Goal: Information Seeking & Learning: Find specific fact

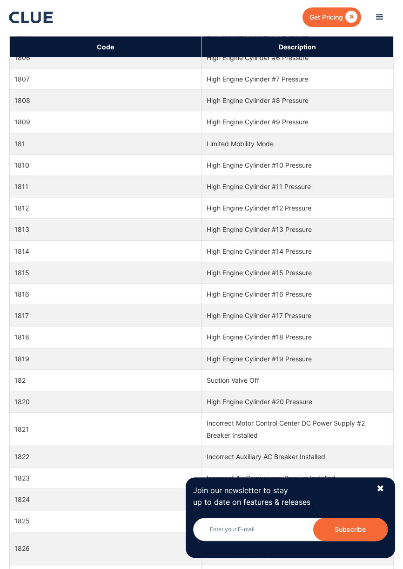
scroll to position [21930, 0]
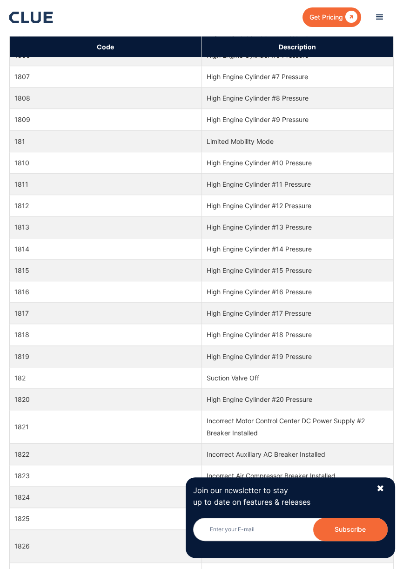
click at [153, 50] on th "Code" at bounding box center [106, 46] width 192 height 21
click at [151, 53] on th "Code" at bounding box center [106, 46] width 192 height 21
click at [383, 487] on div "✖" at bounding box center [381, 489] width 8 height 12
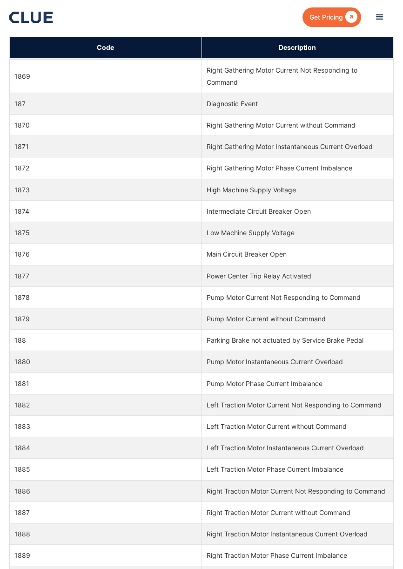
scroll to position [23437, 0]
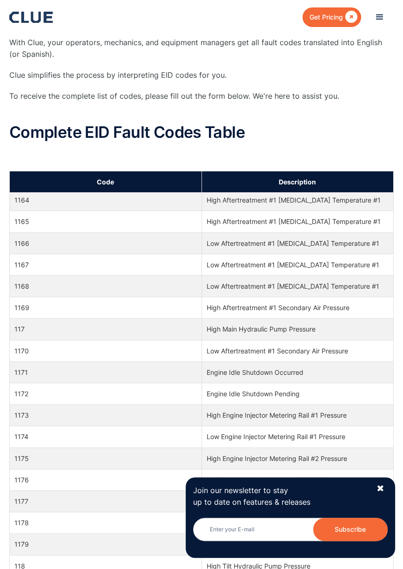
scroll to position [5645, 0]
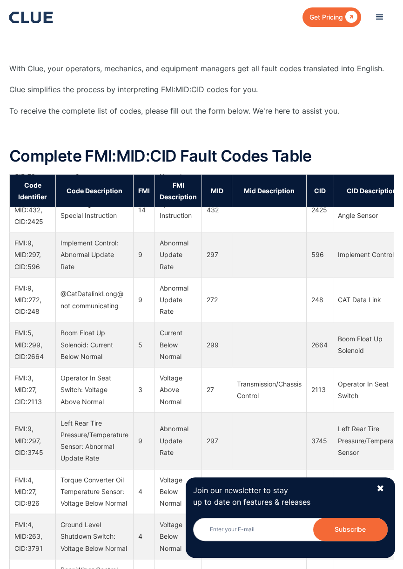
scroll to position [17534, 0]
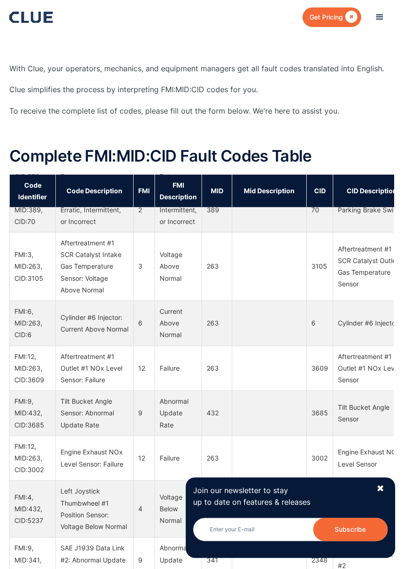
click at [380, 494] on div "✖" at bounding box center [381, 489] width 8 height 12
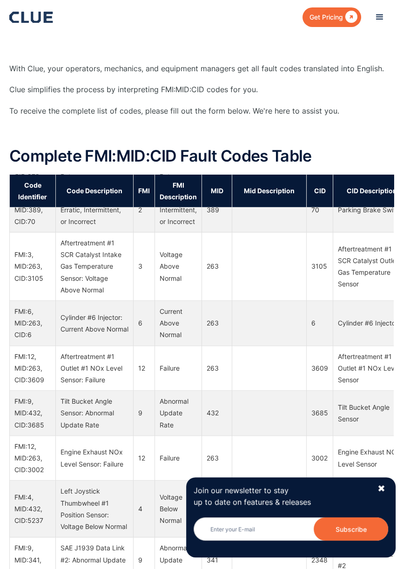
scroll to position [26745, 0]
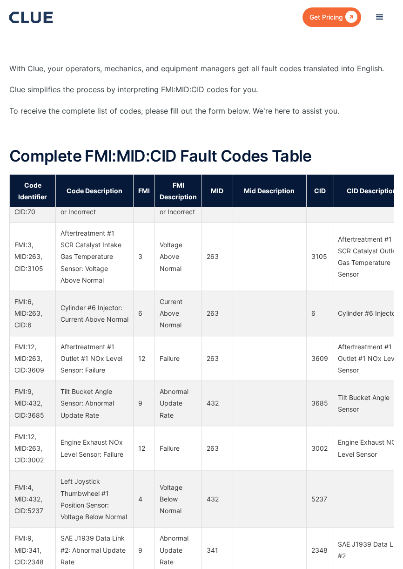
click at [292, 198] on th "Mid Description" at bounding box center [269, 190] width 74 height 33
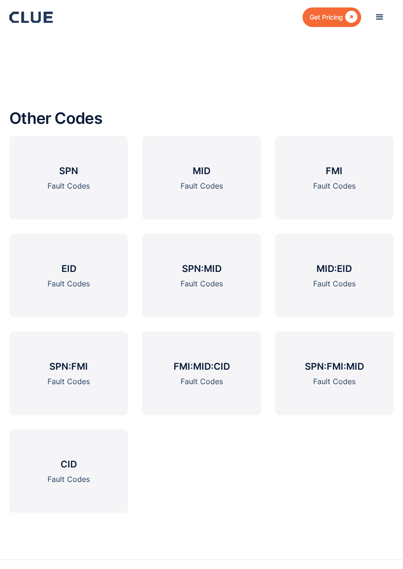
scroll to position [1705, 0]
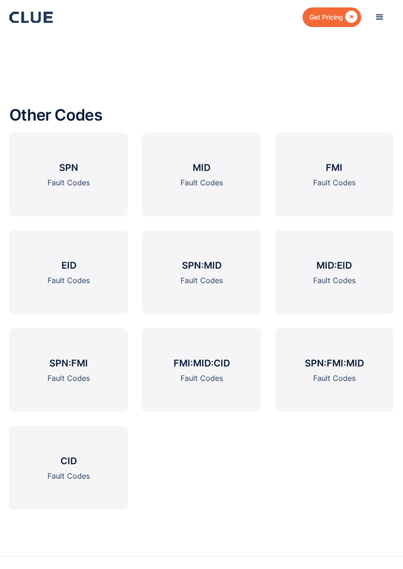
click at [101, 500] on link "CID Fault Codes" at bounding box center [68, 467] width 119 height 84
